Goal: Ask a question

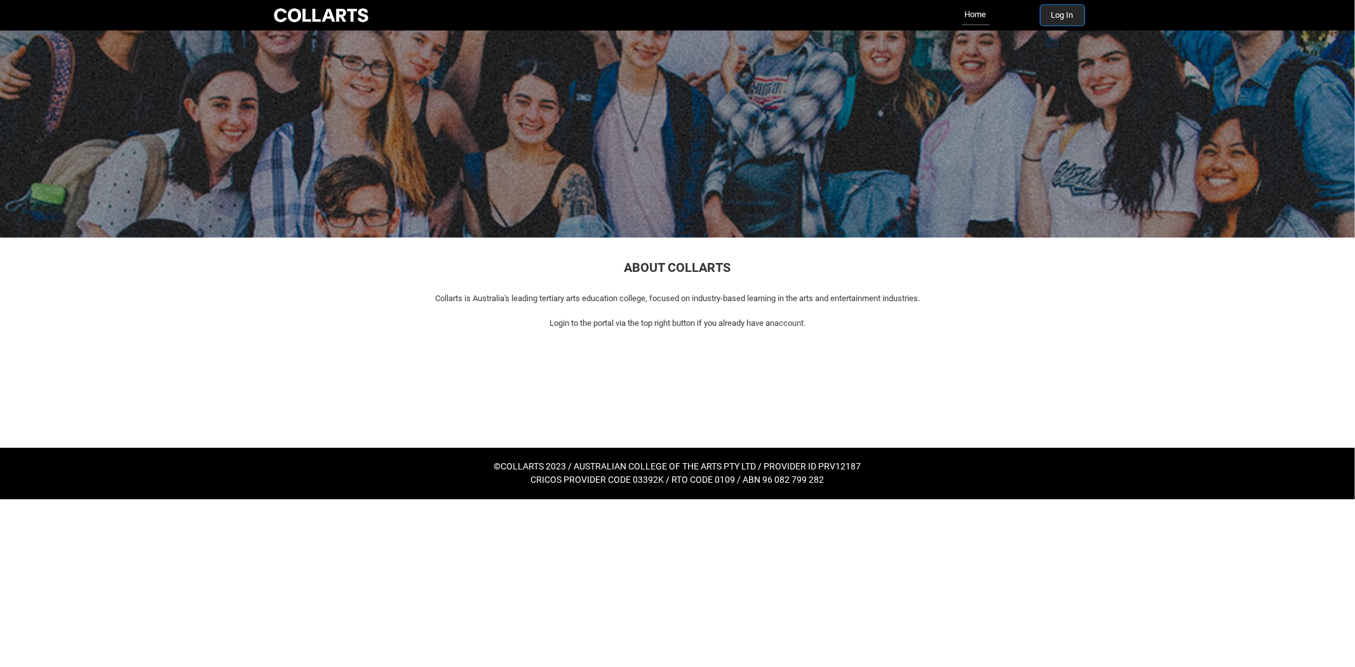
click at [1058, 15] on button "Log In" at bounding box center [1063, 15] width 44 height 20
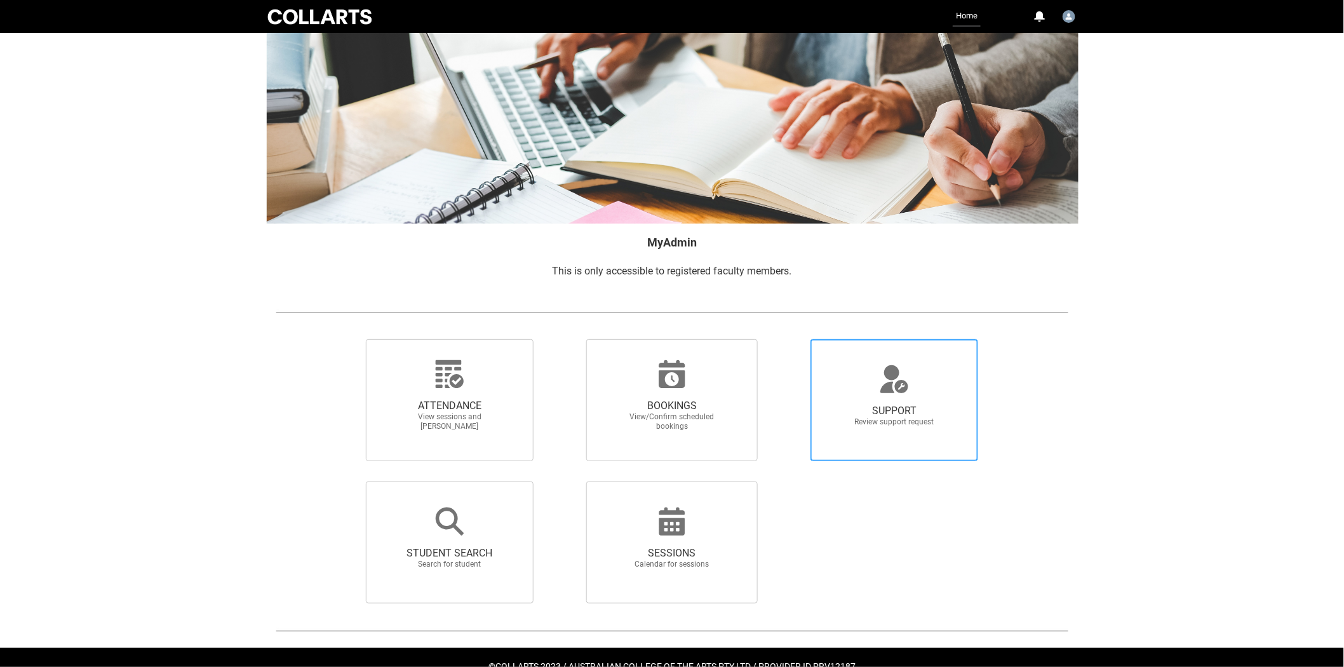
click at [900, 393] on icon at bounding box center [894, 379] width 30 height 30
click at [790, 339] on input "SUPPORT Review support request" at bounding box center [789, 339] width 1 height 1
radio input "true"
